Goal: Task Accomplishment & Management: Use online tool/utility

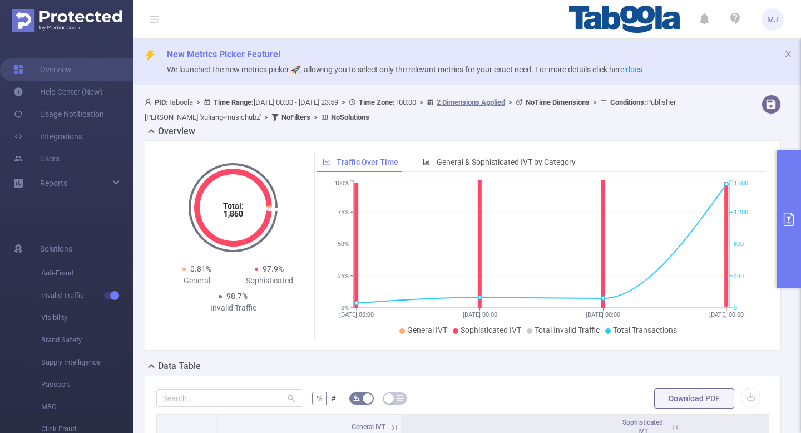
scroll to position [0, 2]
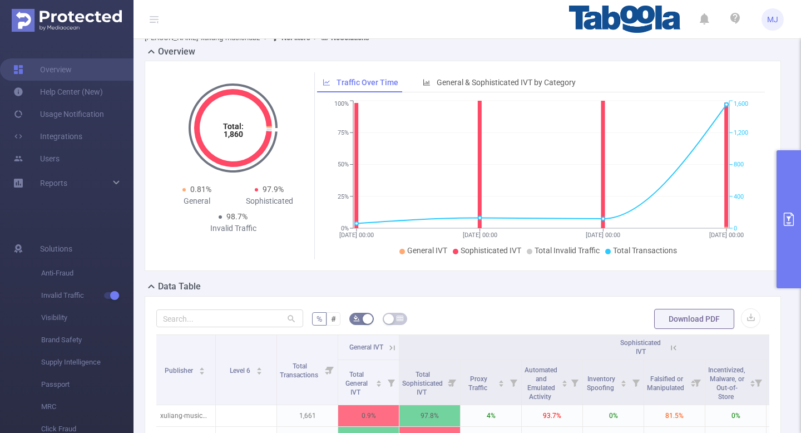
click at [791, 222] on icon "primary" at bounding box center [788, 219] width 13 height 13
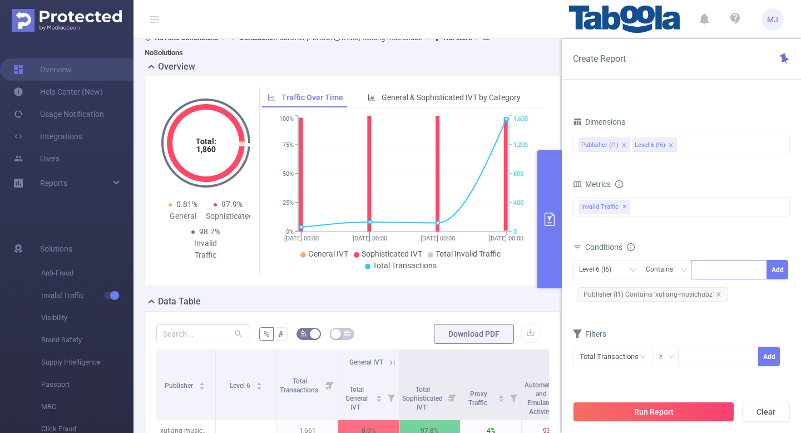
click at [721, 275] on div at bounding box center [729, 269] width 64 height 18
paste input "hellowodenews"
type input "hellowodenews"
click at [781, 275] on button "Add" at bounding box center [778, 269] width 22 height 19
click at [658, 396] on div "Run Report Clear" at bounding box center [681, 412] width 239 height 42
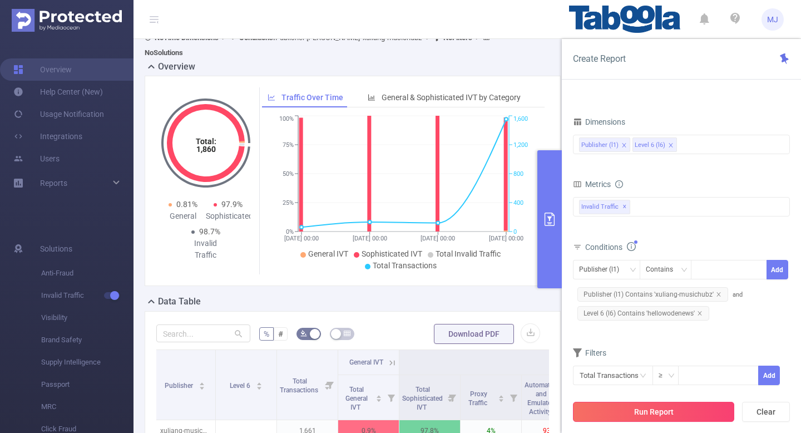
click at [653, 419] on button "Run Report" at bounding box center [653, 412] width 161 height 20
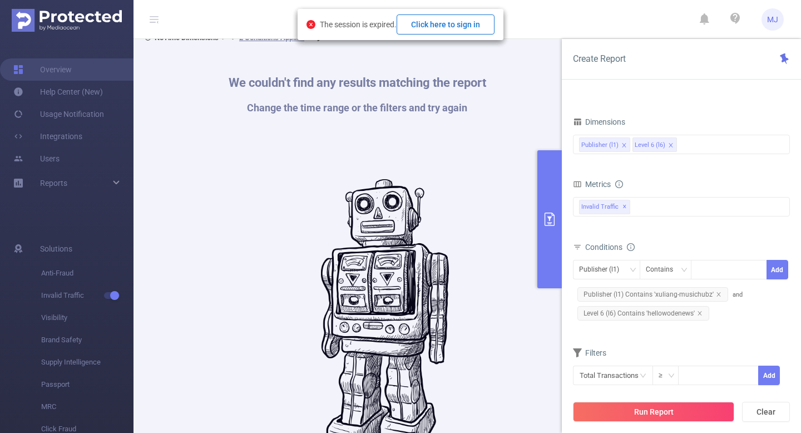
click at [431, 21] on button "Click here to sign in" at bounding box center [446, 24] width 98 height 20
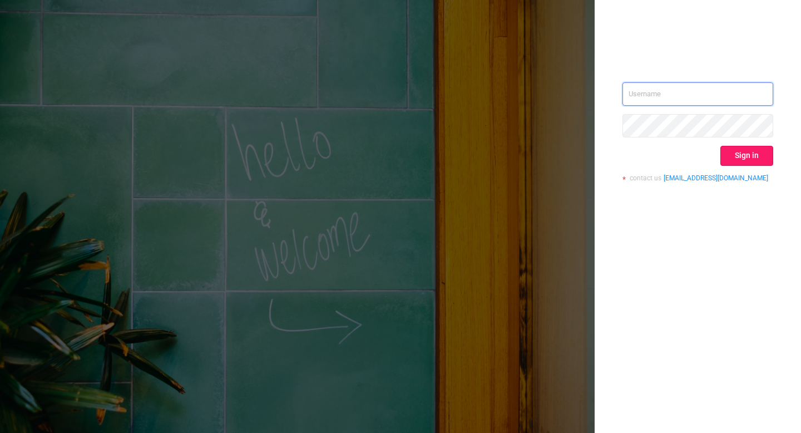
type input "mohit.j@taboola.com"
click at [752, 159] on button "Sign in" at bounding box center [747, 156] width 53 height 20
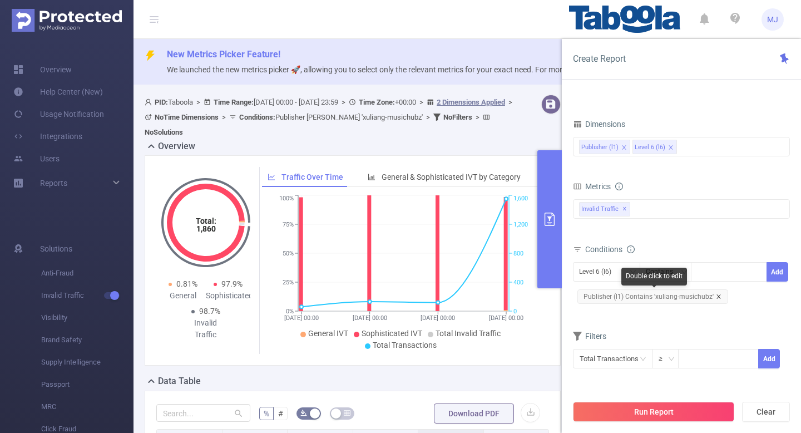
click at [716, 296] on icon "icon: close" at bounding box center [719, 297] width 6 height 6
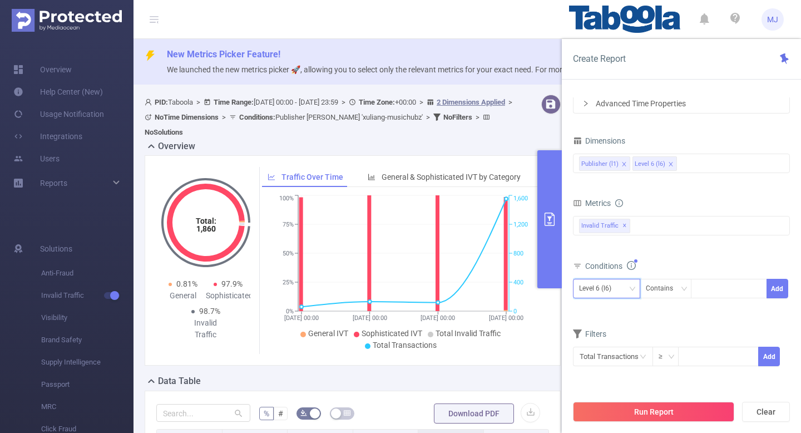
click at [636, 288] on div "Level 6 (l6)" at bounding box center [606, 288] width 67 height 19
click at [607, 310] on li "Publisher (l1)" at bounding box center [606, 312] width 67 height 18
click at [704, 284] on div at bounding box center [729, 288] width 64 height 18
paste input "hellowodenews"
type input "hellowodenews"
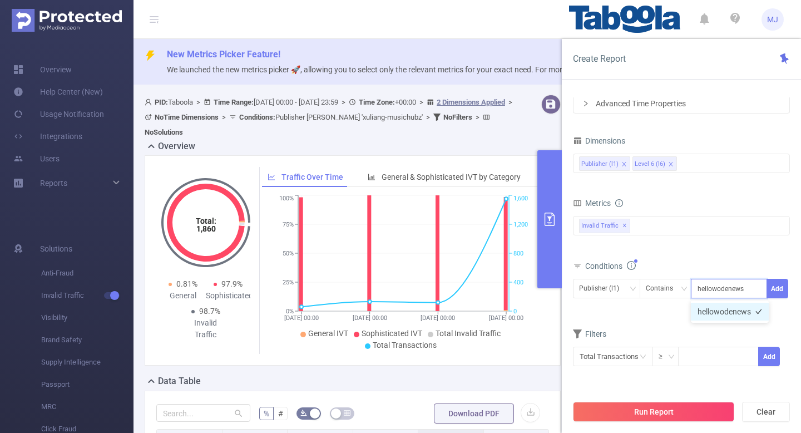
click at [734, 314] on li "hellowodenews" at bounding box center [730, 312] width 78 height 18
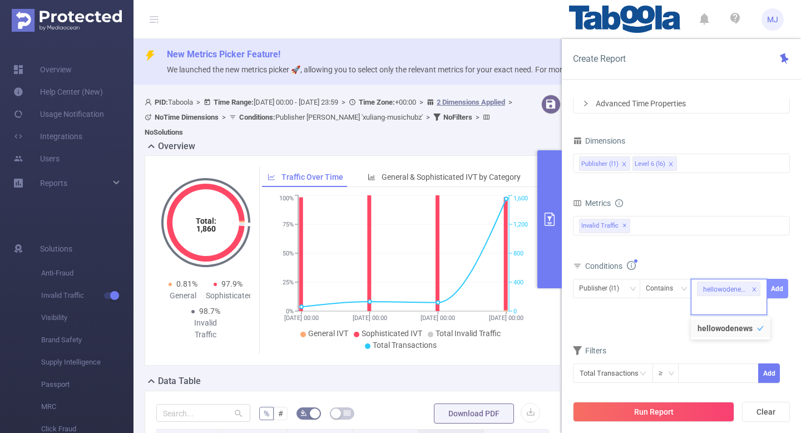
click at [776, 288] on button "Add" at bounding box center [778, 288] width 22 height 19
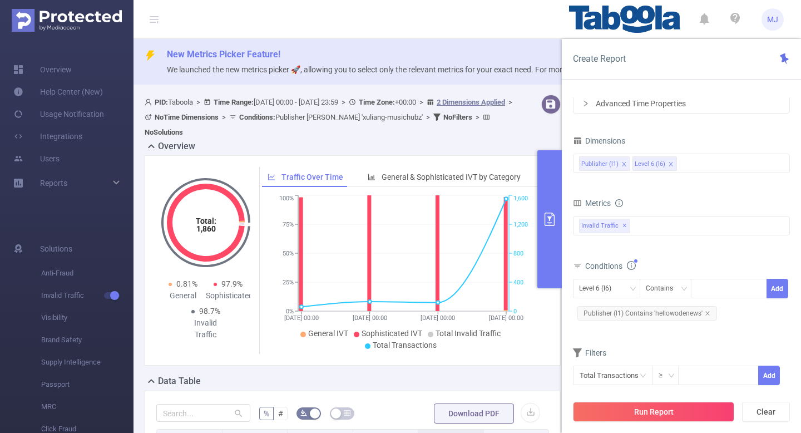
scroll to position [173, 0]
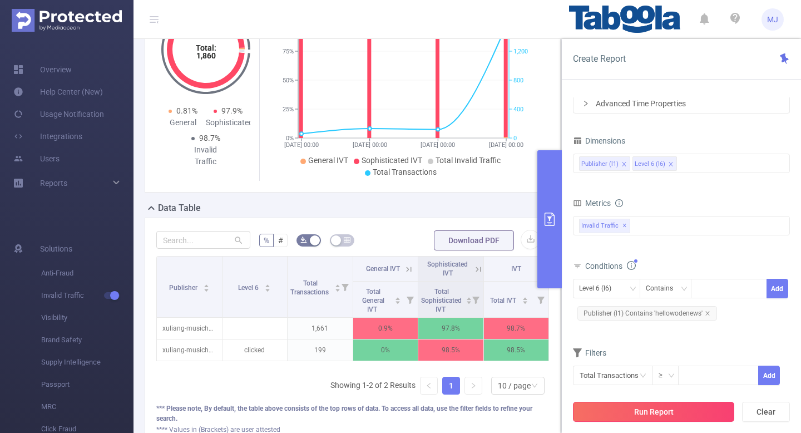
click at [660, 410] on button "Run Report" at bounding box center [653, 412] width 161 height 20
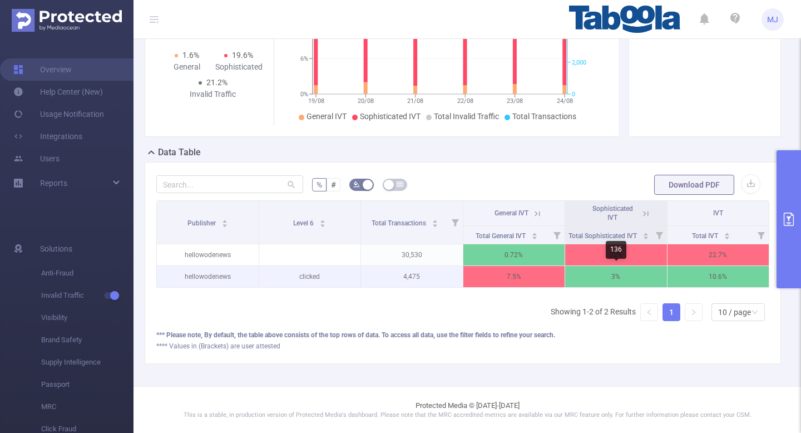
scroll to position [0, 2]
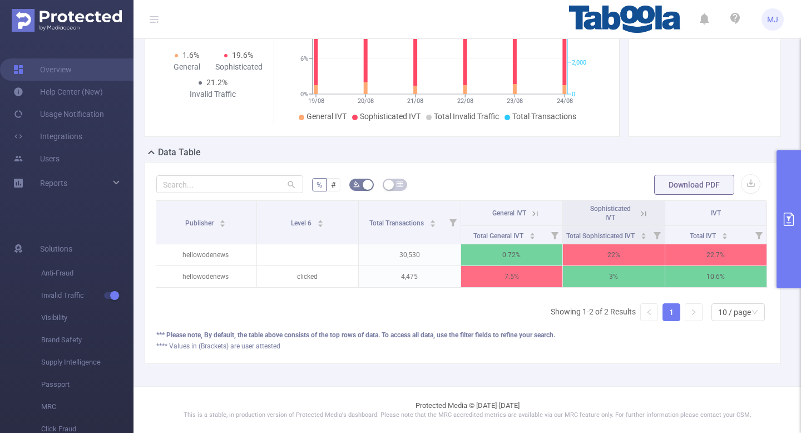
click at [795, 208] on button "primary" at bounding box center [789, 219] width 24 height 138
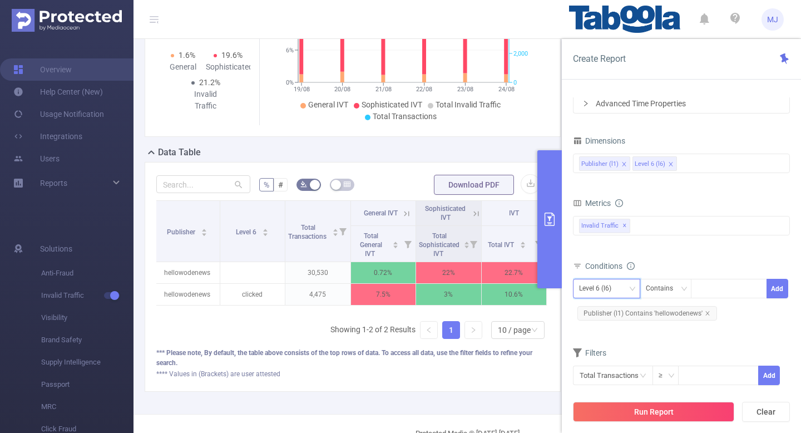
click at [605, 290] on div "Level 6 (l6)" at bounding box center [599, 288] width 40 height 18
click at [608, 311] on li "Publisher (l1)" at bounding box center [606, 312] width 67 height 18
click at [709, 313] on span "Publisher (l1) Contains 'hellowodenews'" at bounding box center [648, 313] width 140 height 14
click at [718, 289] on div at bounding box center [729, 288] width 64 height 18
paste input "xuliang-lifehubz"
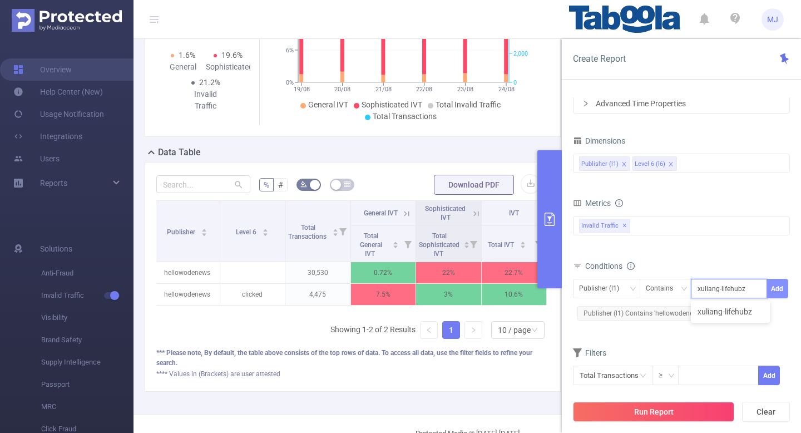
type input "xuliang-lifehubz"
click at [782, 294] on button "Add" at bounding box center [778, 288] width 22 height 19
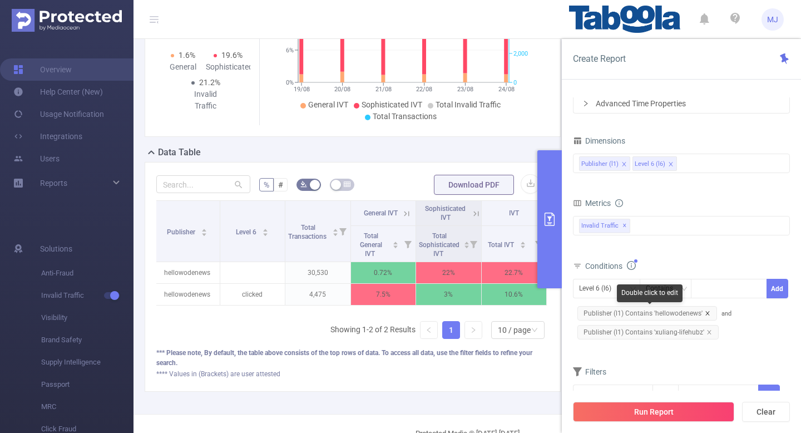
click at [707, 313] on icon "icon: close" at bounding box center [708, 313] width 6 height 6
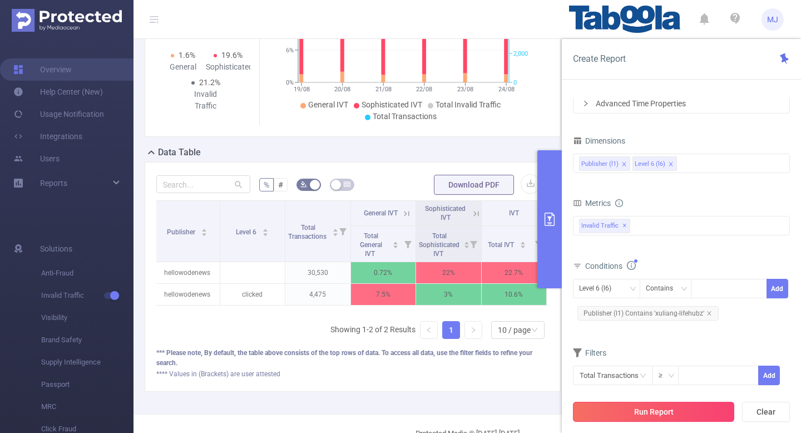
click at [642, 414] on button "Run Report" at bounding box center [653, 412] width 161 height 20
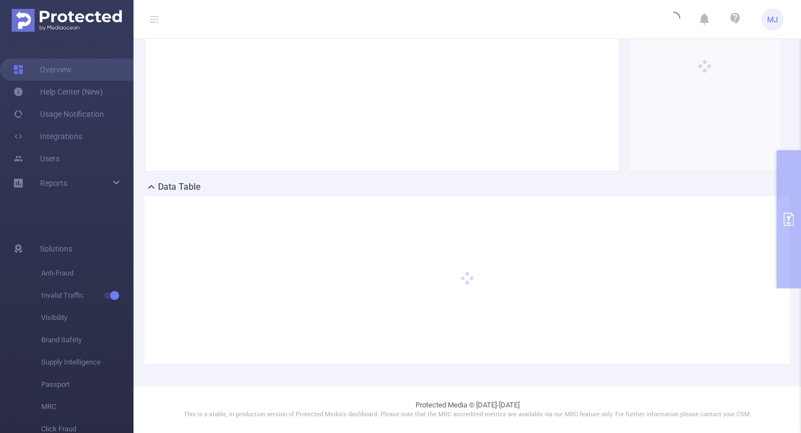
scroll to position [179, 0]
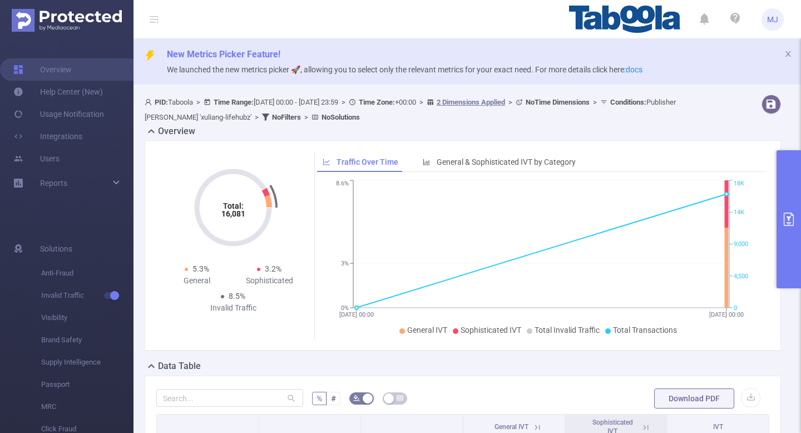
click at [796, 232] on button "primary" at bounding box center [789, 219] width 24 height 138
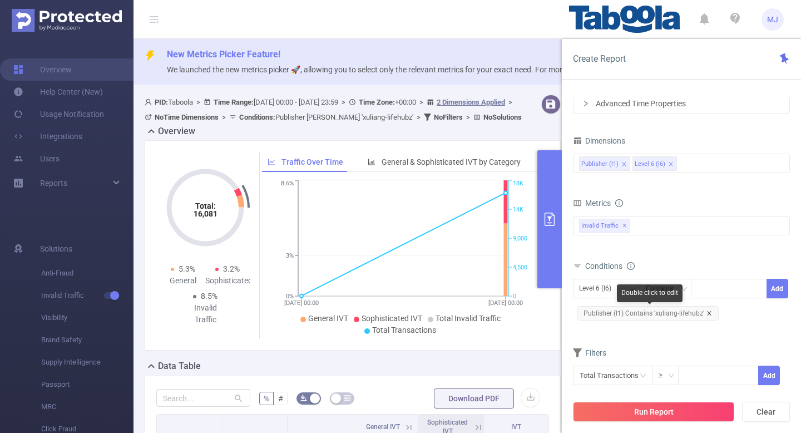
click at [707, 312] on icon "icon: close" at bounding box center [710, 313] width 6 height 6
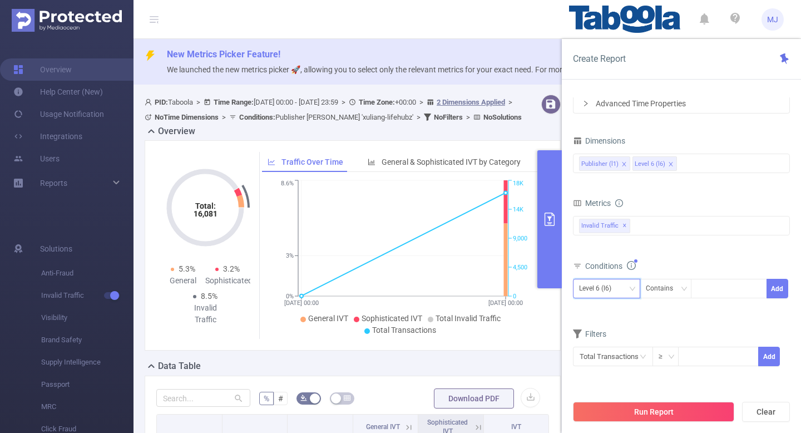
click at [625, 291] on div "Level 6 (l6)" at bounding box center [606, 288] width 55 height 18
click at [602, 312] on li "Publisher (l1)" at bounding box center [606, 312] width 67 height 18
click at [722, 291] on div at bounding box center [729, 288] width 64 height 18
paste input "busondakika-mena"
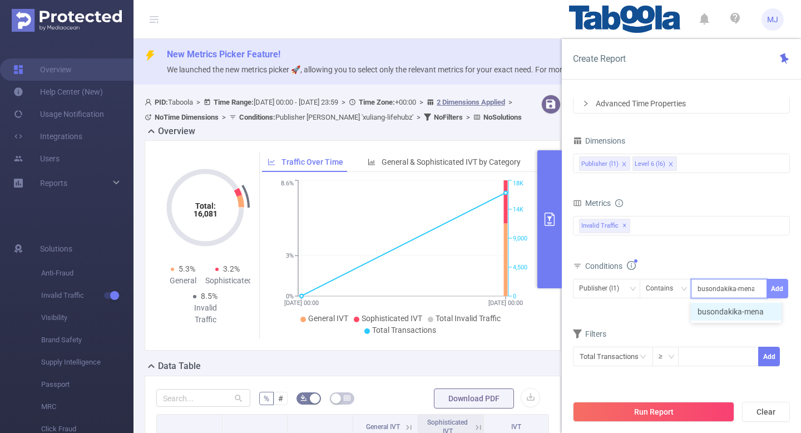
type input "busondakika-mena"
click at [783, 292] on button "Add" at bounding box center [778, 288] width 22 height 19
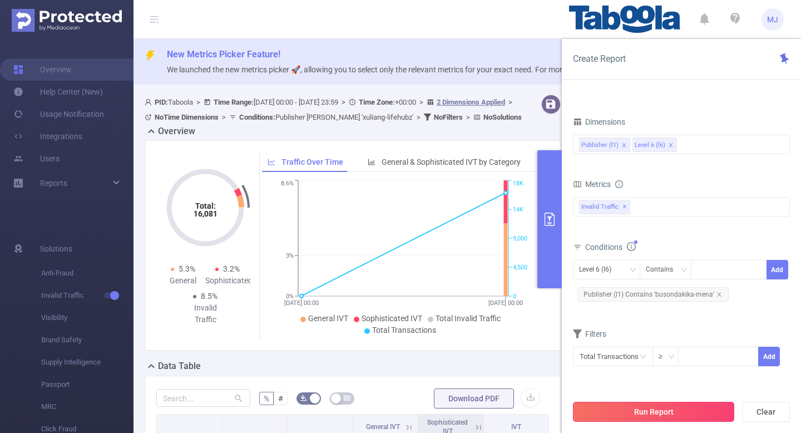
click at [632, 416] on button "Run Report" at bounding box center [653, 412] width 161 height 20
